Goal: Browse casually: Explore the website without a specific task or goal

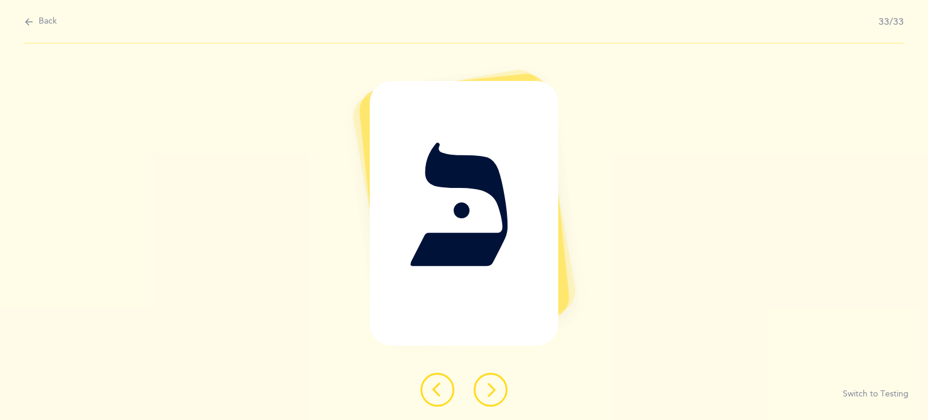
click at [430, 388] on button at bounding box center [438, 390] width 34 height 34
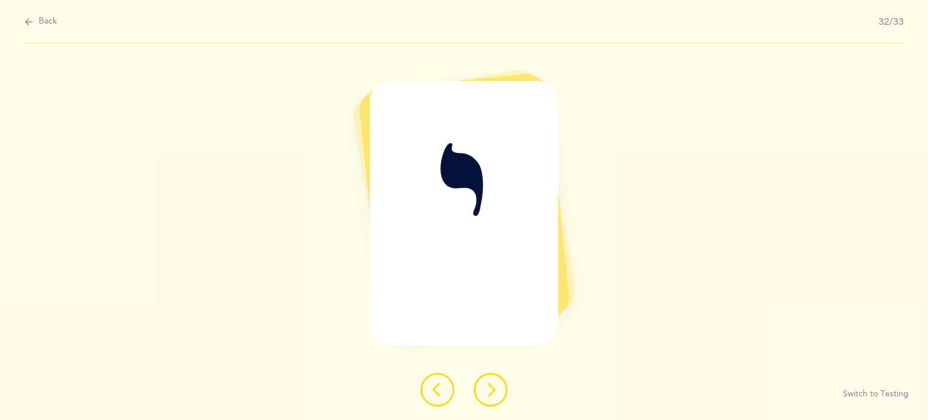
click at [430, 388] on button at bounding box center [438, 390] width 34 height 34
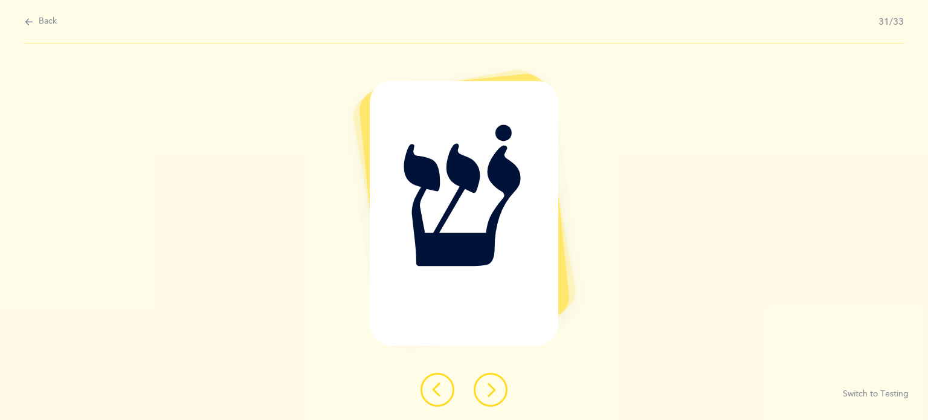
click at [430, 388] on button at bounding box center [438, 390] width 34 height 34
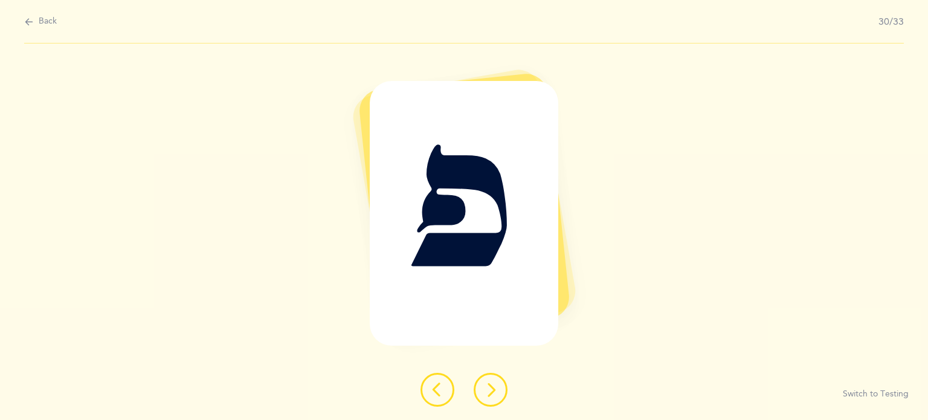
click at [430, 388] on button at bounding box center [438, 390] width 34 height 34
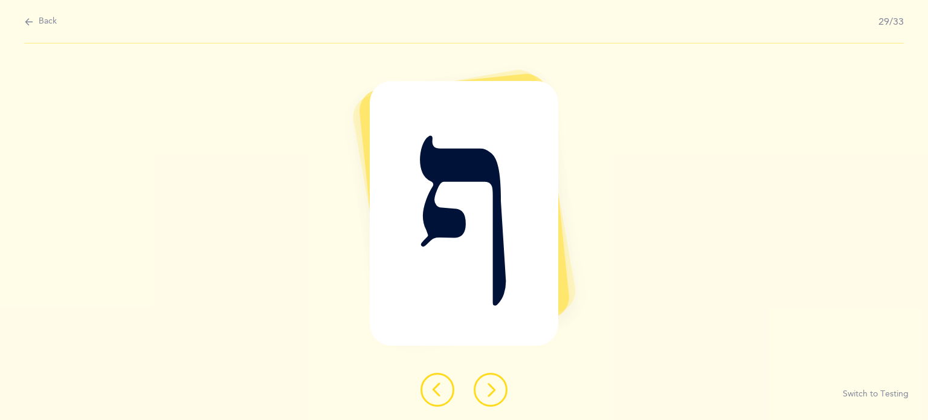
click at [430, 388] on button at bounding box center [438, 390] width 34 height 34
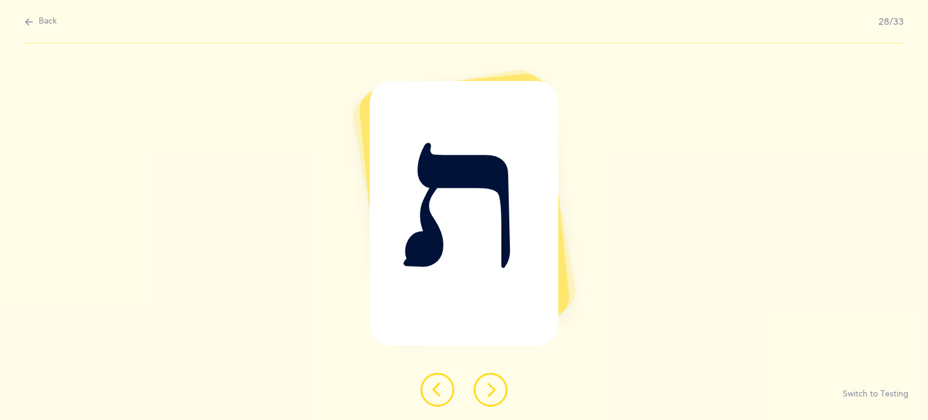
click at [430, 388] on button at bounding box center [438, 390] width 34 height 34
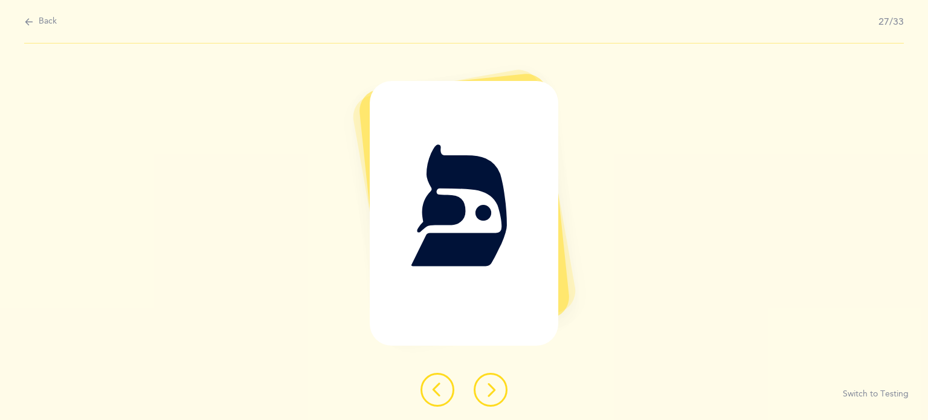
click at [430, 388] on button at bounding box center [438, 390] width 34 height 34
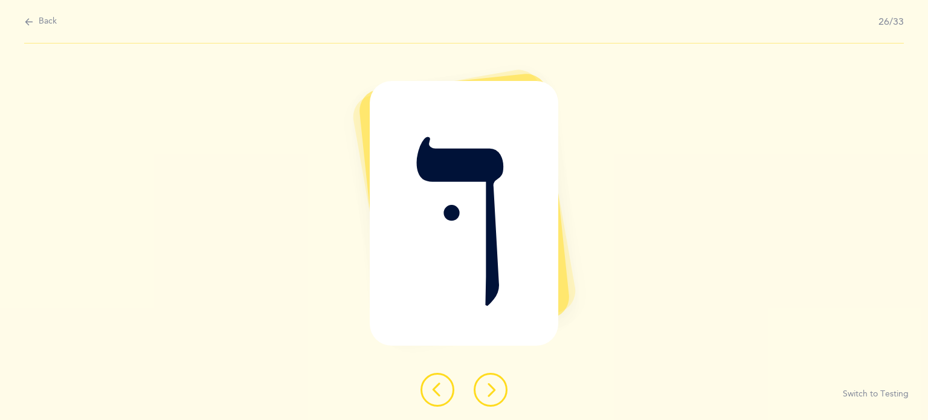
click at [430, 388] on button at bounding box center [438, 390] width 34 height 34
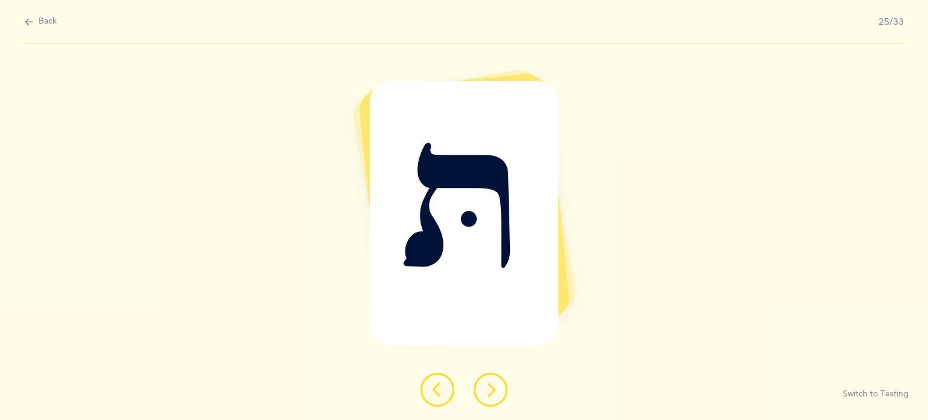
click at [430, 388] on button at bounding box center [438, 390] width 34 height 34
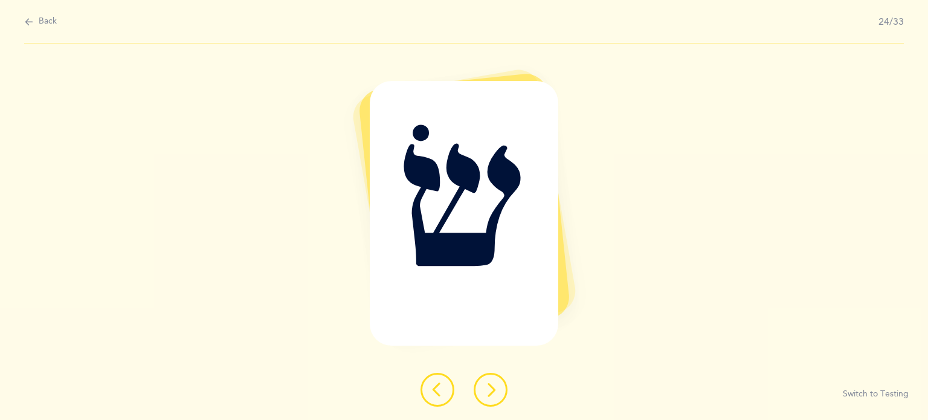
click at [430, 388] on button at bounding box center [438, 390] width 34 height 34
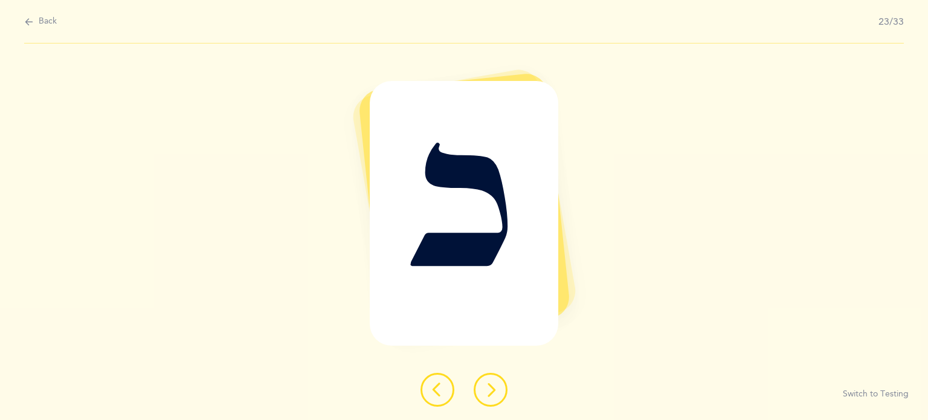
click at [430, 388] on button at bounding box center [438, 390] width 34 height 34
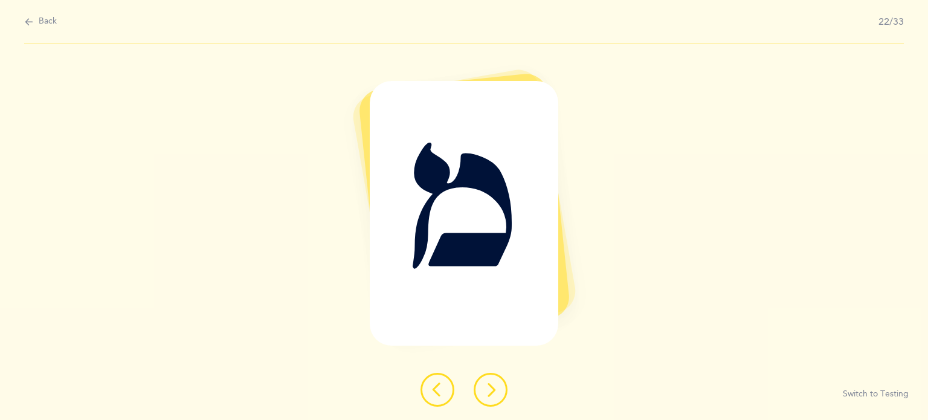
click at [430, 388] on button at bounding box center [438, 390] width 34 height 34
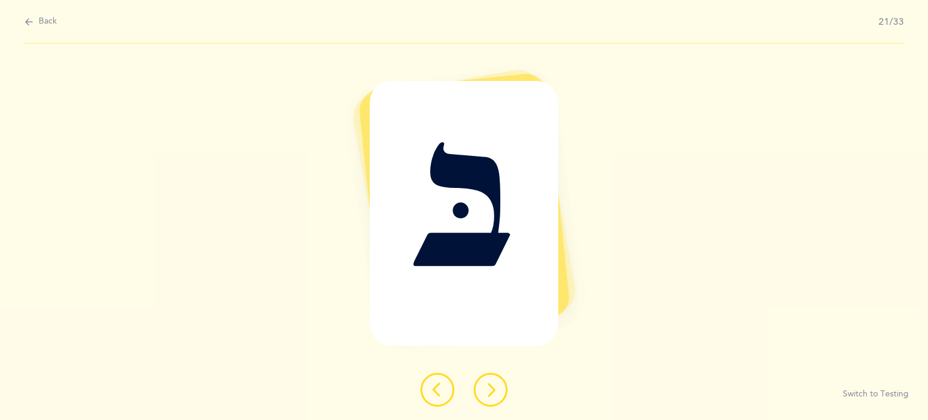
click at [430, 388] on button at bounding box center [438, 390] width 34 height 34
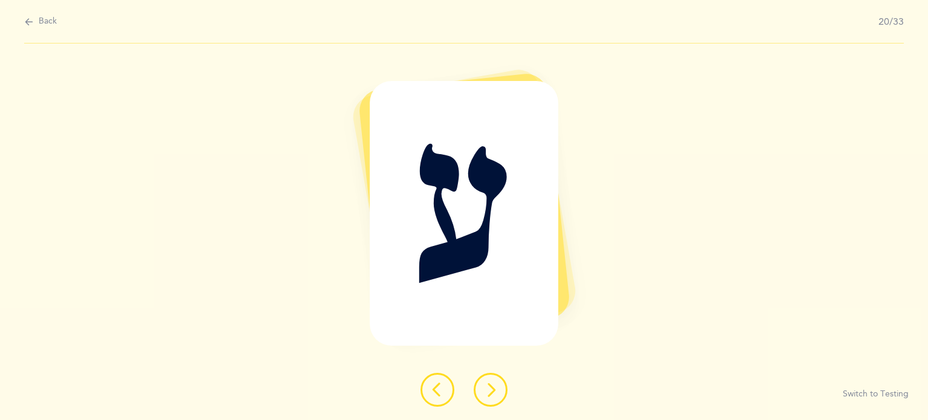
click at [430, 388] on button at bounding box center [438, 390] width 34 height 34
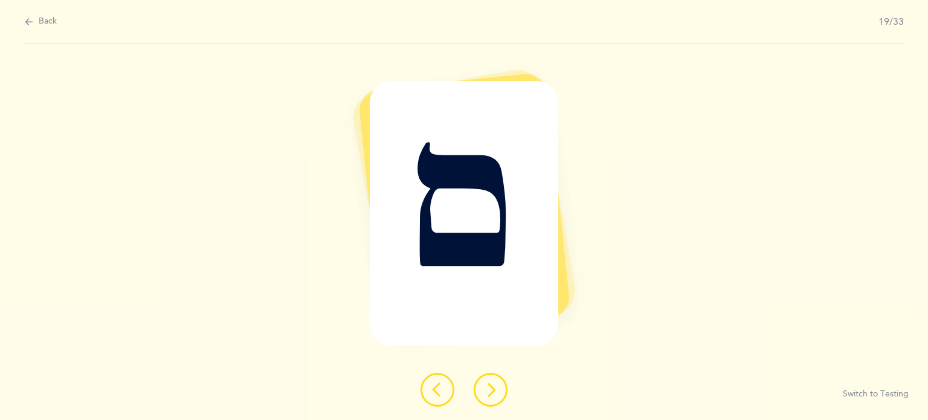
click at [430, 388] on button at bounding box center [438, 390] width 34 height 34
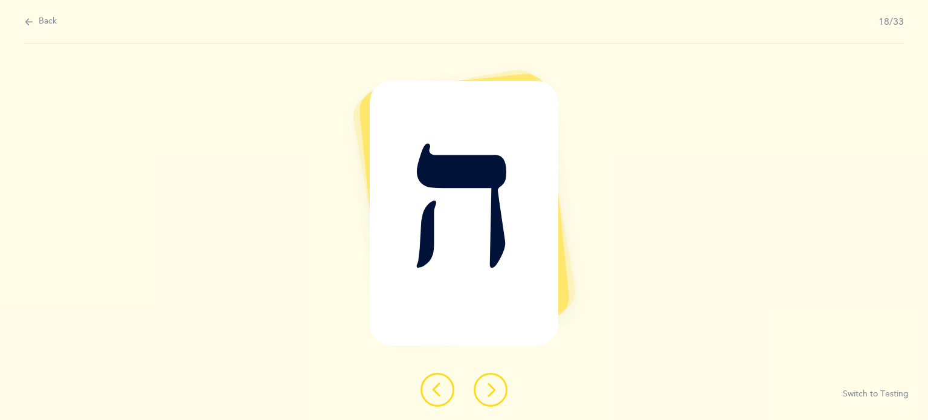
click at [430, 388] on button at bounding box center [438, 390] width 34 height 34
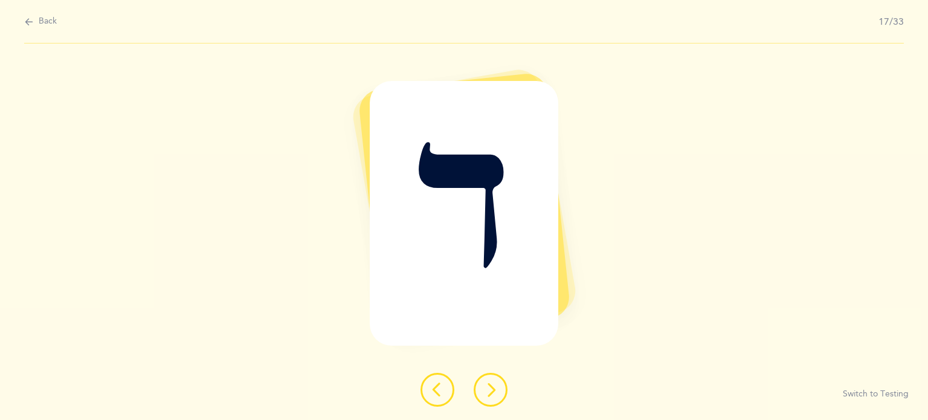
click at [425, 390] on button at bounding box center [438, 390] width 34 height 34
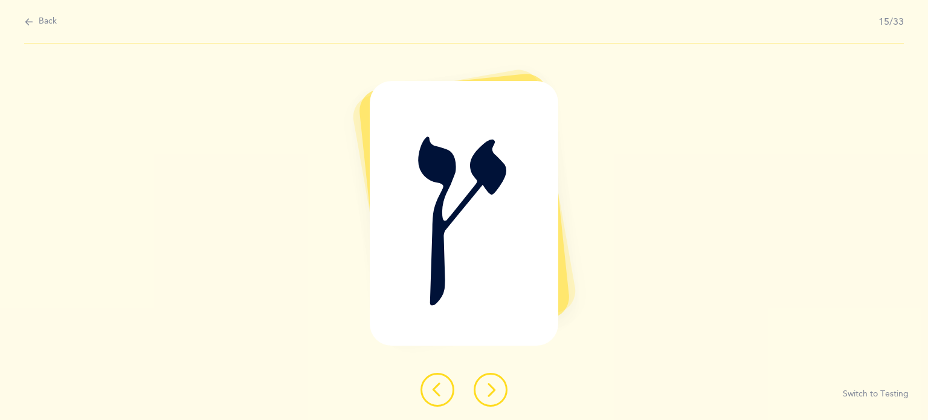
click at [425, 390] on button at bounding box center [438, 390] width 34 height 34
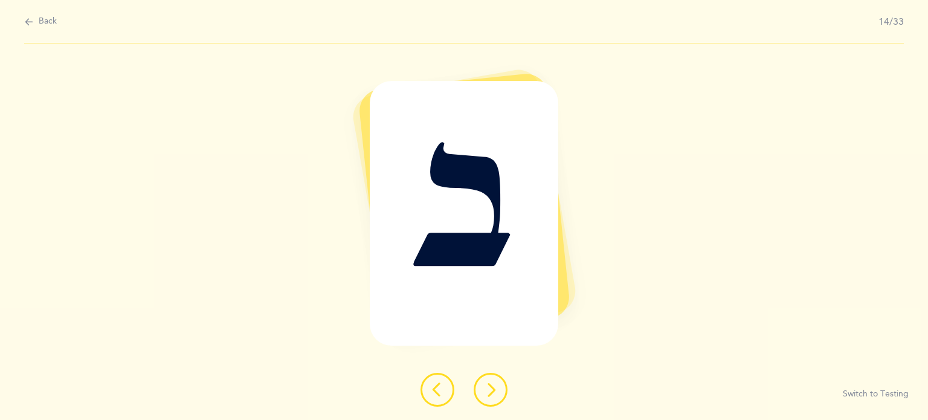
click at [425, 390] on button at bounding box center [438, 390] width 34 height 34
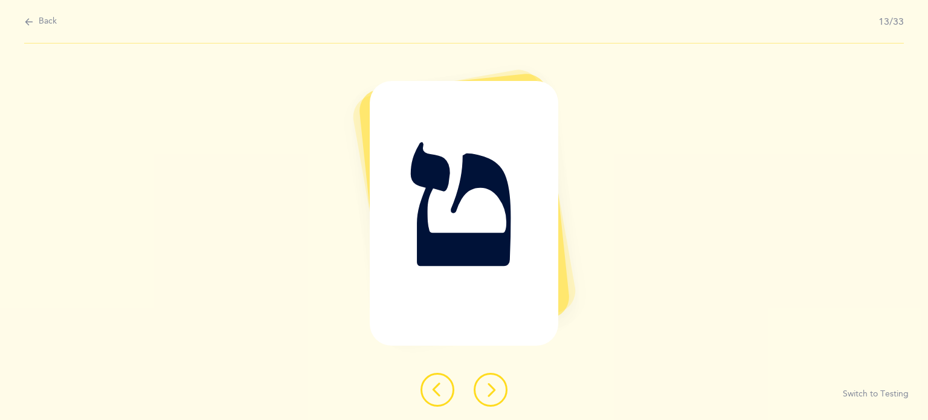
click at [425, 390] on button at bounding box center [438, 390] width 34 height 34
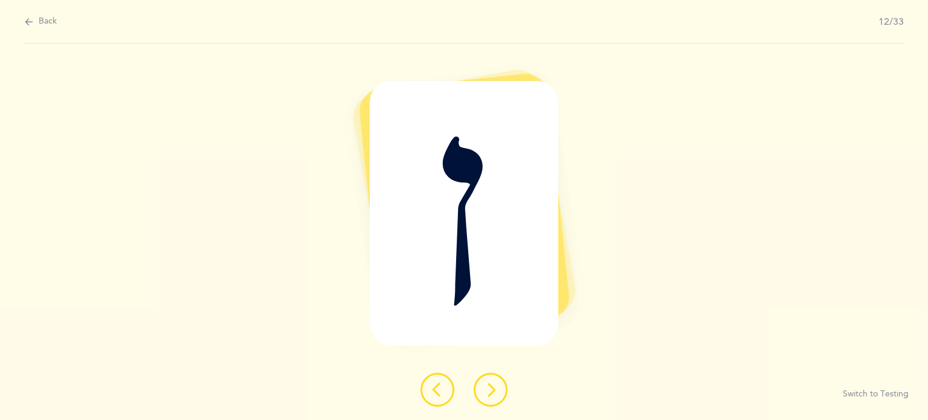
click at [425, 390] on button at bounding box center [438, 390] width 34 height 34
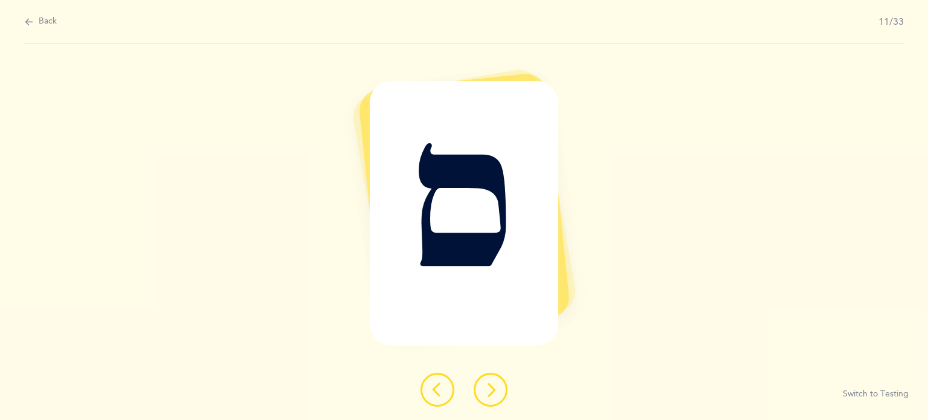
click at [425, 390] on button at bounding box center [438, 390] width 34 height 34
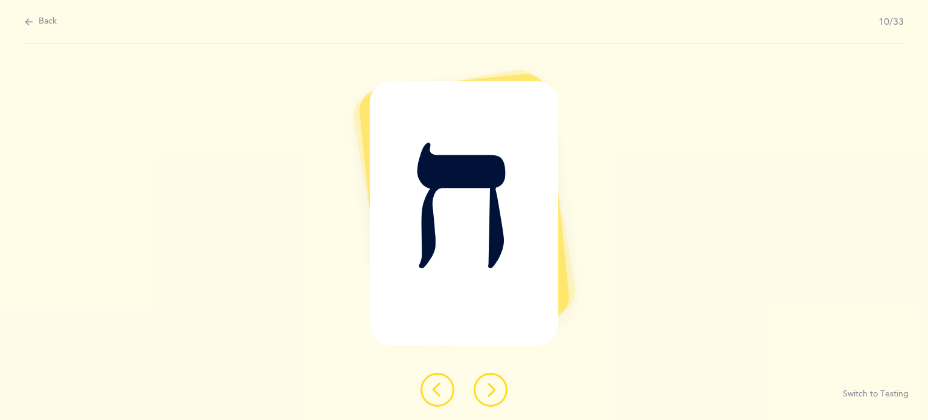
click at [425, 390] on button at bounding box center [438, 390] width 34 height 34
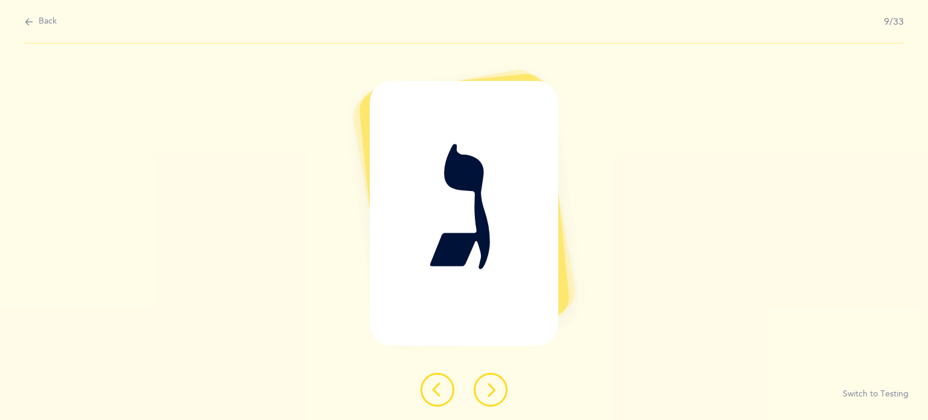
click at [425, 390] on button at bounding box center [438, 390] width 34 height 34
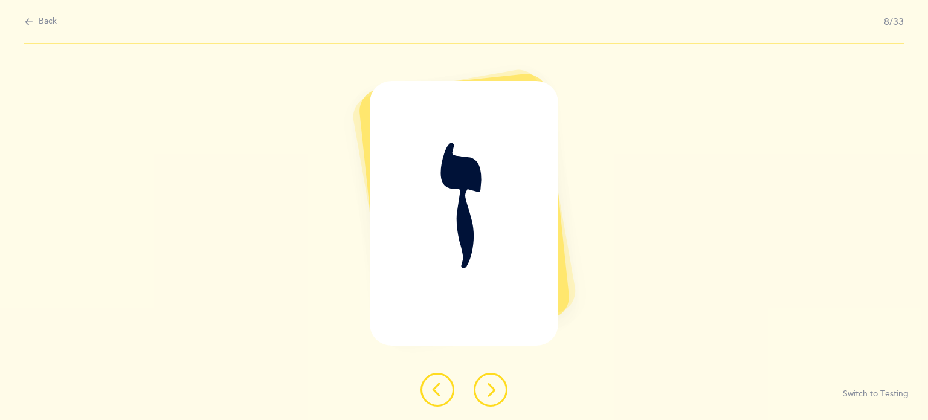
click at [440, 401] on button at bounding box center [438, 390] width 34 height 34
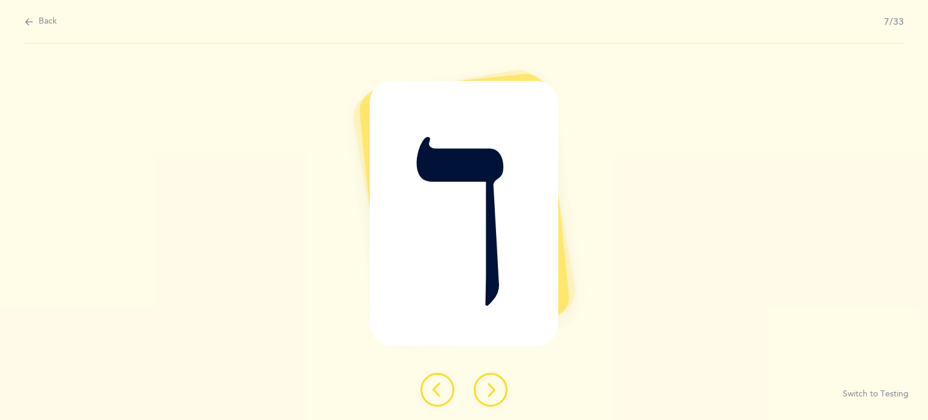
click at [440, 401] on button at bounding box center [438, 390] width 34 height 34
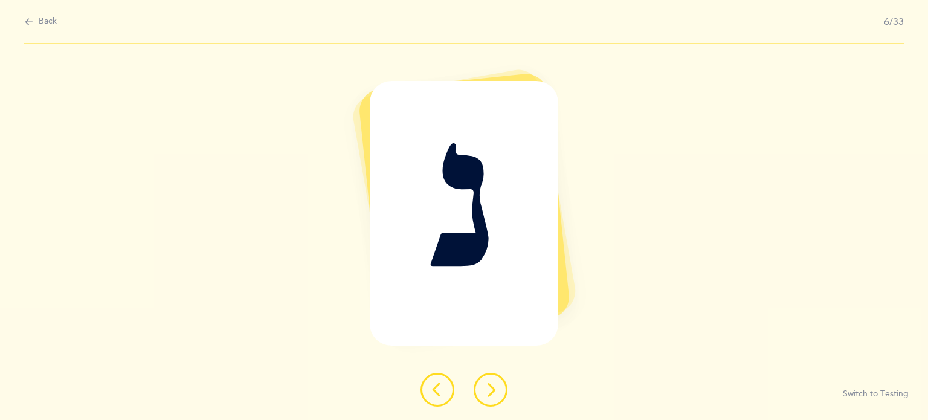
click at [440, 401] on button at bounding box center [438, 390] width 34 height 34
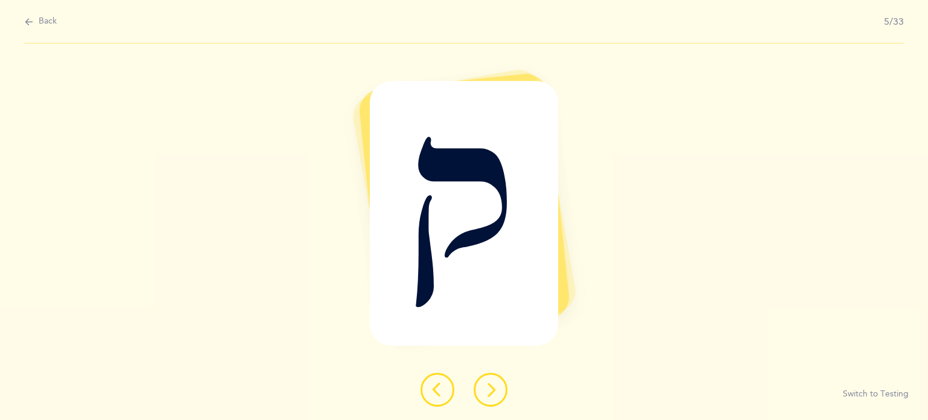
click at [440, 401] on button at bounding box center [438, 390] width 34 height 34
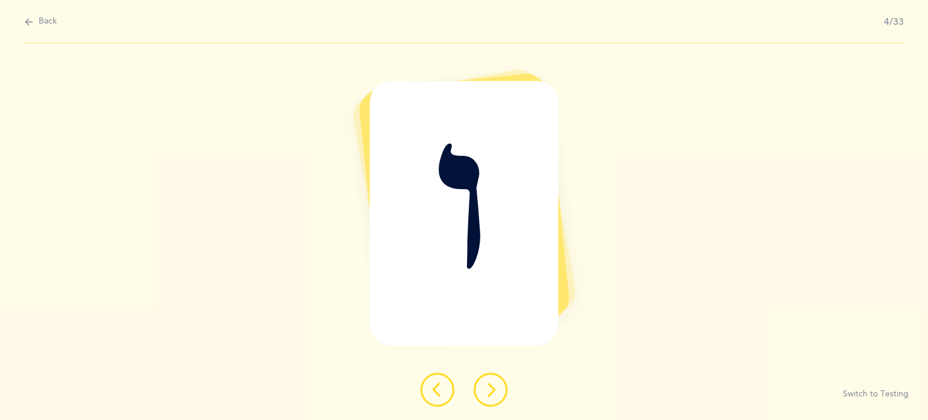
click at [440, 401] on button at bounding box center [438, 390] width 34 height 34
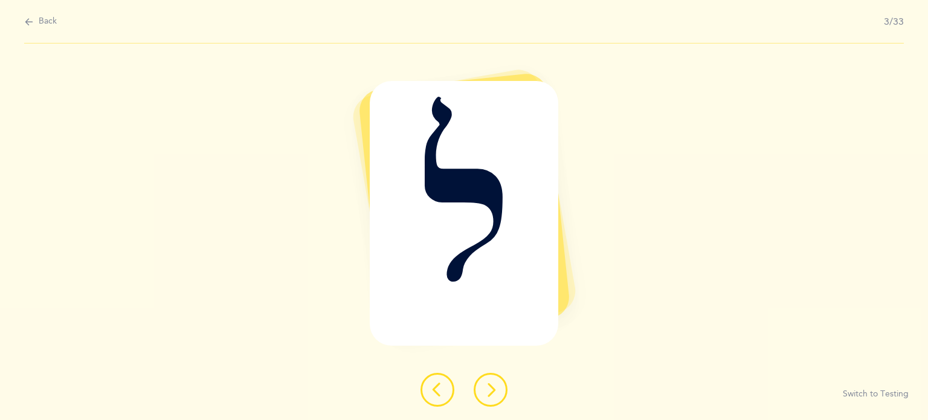
click at [440, 401] on button at bounding box center [438, 390] width 34 height 34
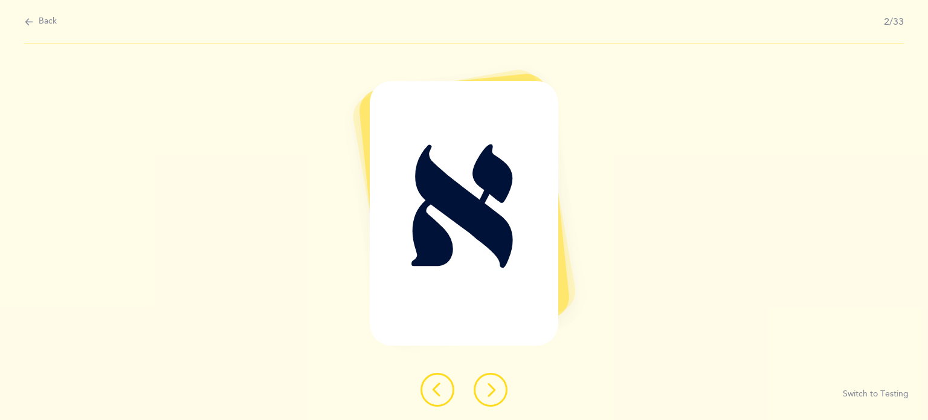
click at [440, 401] on button at bounding box center [438, 390] width 34 height 34
